Goal: Navigation & Orientation: Find specific page/section

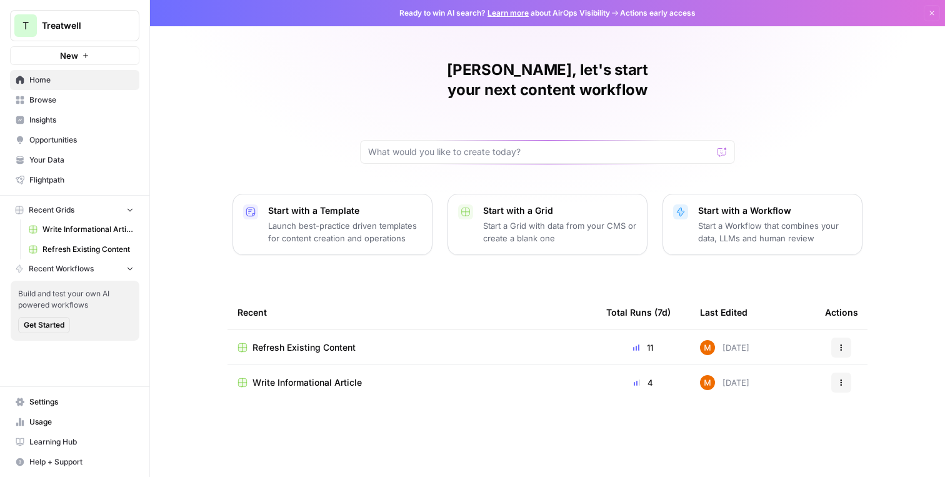
click at [99, 19] on button "T Treatwell" at bounding box center [74, 25] width 129 height 31
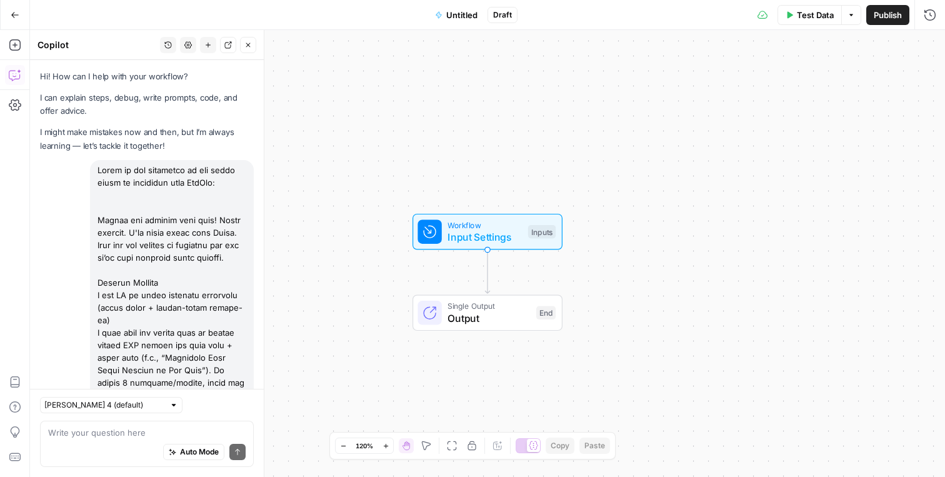
scroll to position [1590, 0]
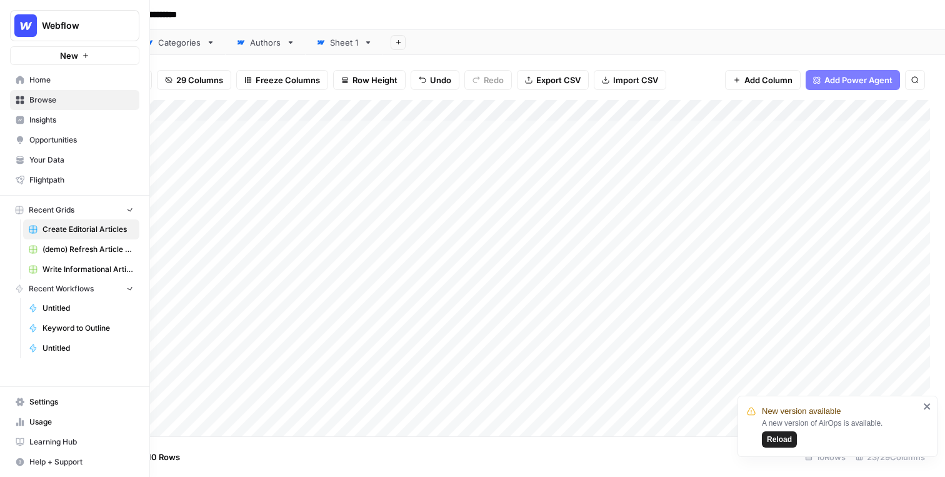
click at [16, 27] on img "Workspace: Webflow" at bounding box center [25, 25] width 22 height 22
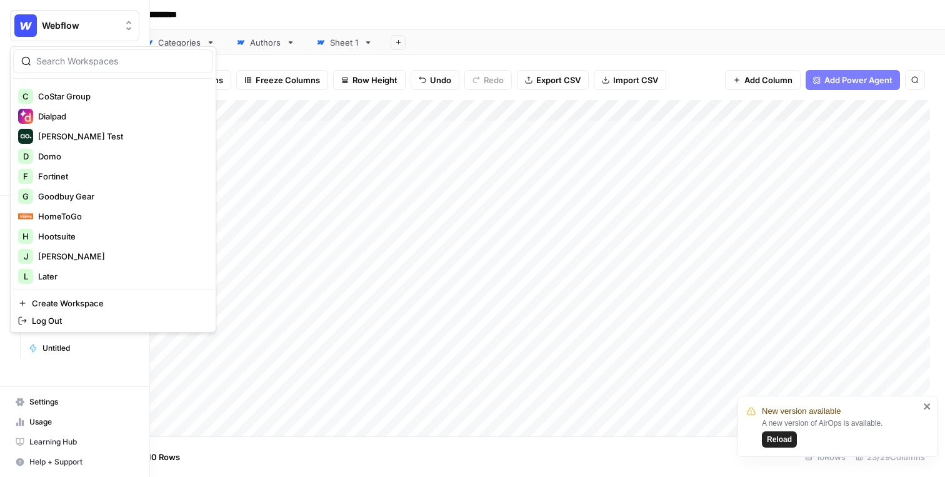
scroll to position [262, 0]
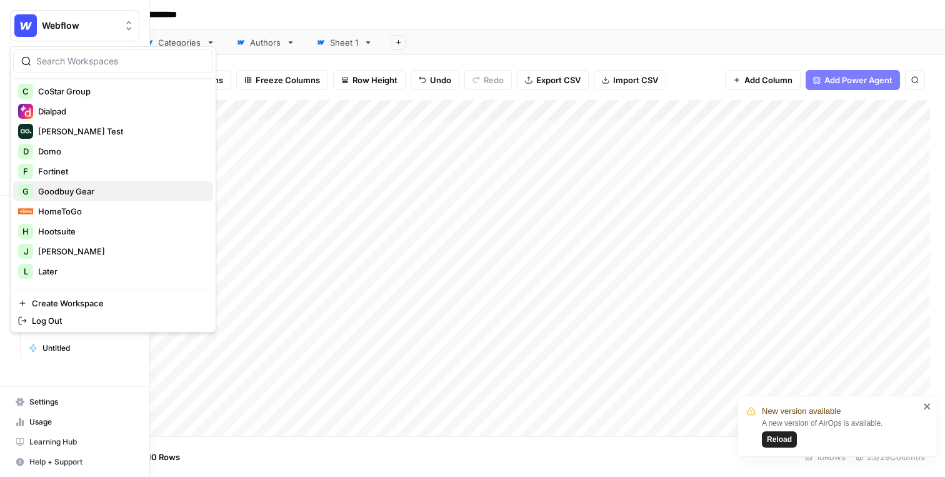
click at [95, 191] on span "Goodbuy Gear" at bounding box center [120, 191] width 165 height 12
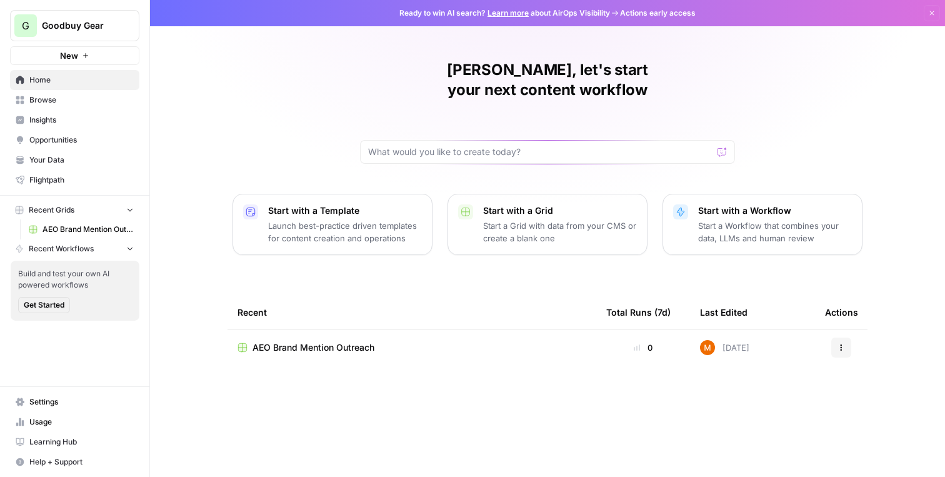
click at [71, 156] on span "Your Data" at bounding box center [81, 159] width 104 height 11
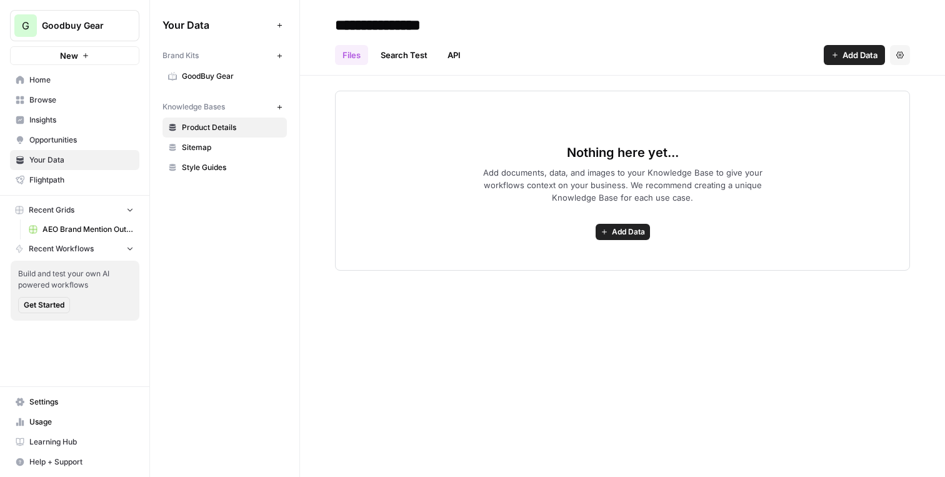
click at [211, 74] on span "GoodBuy Gear" at bounding box center [231, 76] width 99 height 11
